Goal: Task Accomplishment & Management: Complete application form

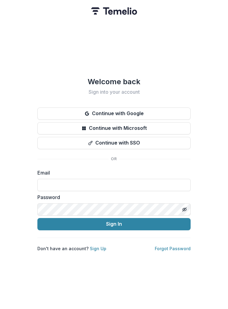
click at [149, 109] on button "Continue with Google" at bounding box center [113, 114] width 153 height 12
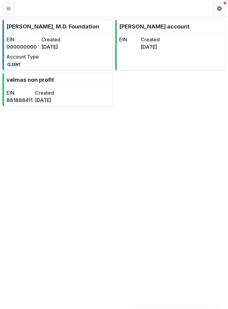
click at [90, 54] on link "[PERSON_NAME], M.D. Foundation EIN 000000000 Created [DATE] Account Type CLIENT" at bounding box center [57, 45] width 110 height 51
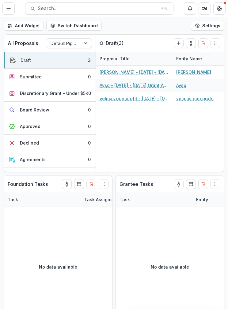
click at [7, 9] on icon "Toggle Menu" at bounding box center [8, 8] width 5 height 5
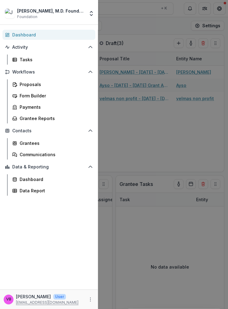
click at [42, 95] on div "Form Builder" at bounding box center [55, 96] width 71 height 6
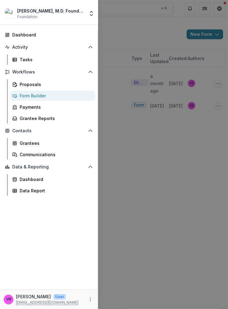
click at [184, 146] on div "[PERSON_NAME], M.D. Foundation Foundation Foundations [PERSON_NAME], M.D. Found…" at bounding box center [114, 154] width 228 height 309
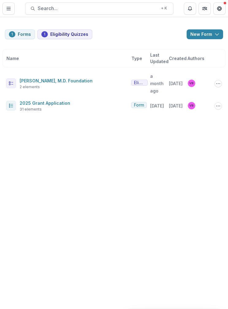
click at [89, 82] on link "[PERSON_NAME], M.D. Foundation" at bounding box center [56, 80] width 73 height 5
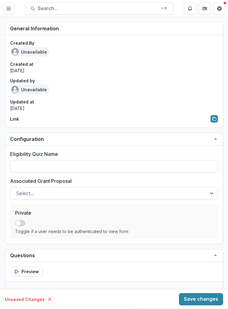
type input "**********"
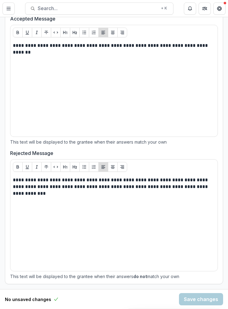
scroll to position [515, 0]
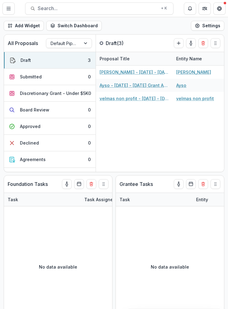
click at [37, 112] on div "Board Review" at bounding box center [34, 110] width 29 height 6
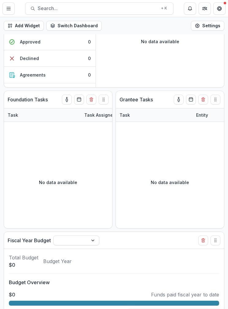
scroll to position [85, 0]
